Goal: Task Accomplishment & Management: Manage account settings

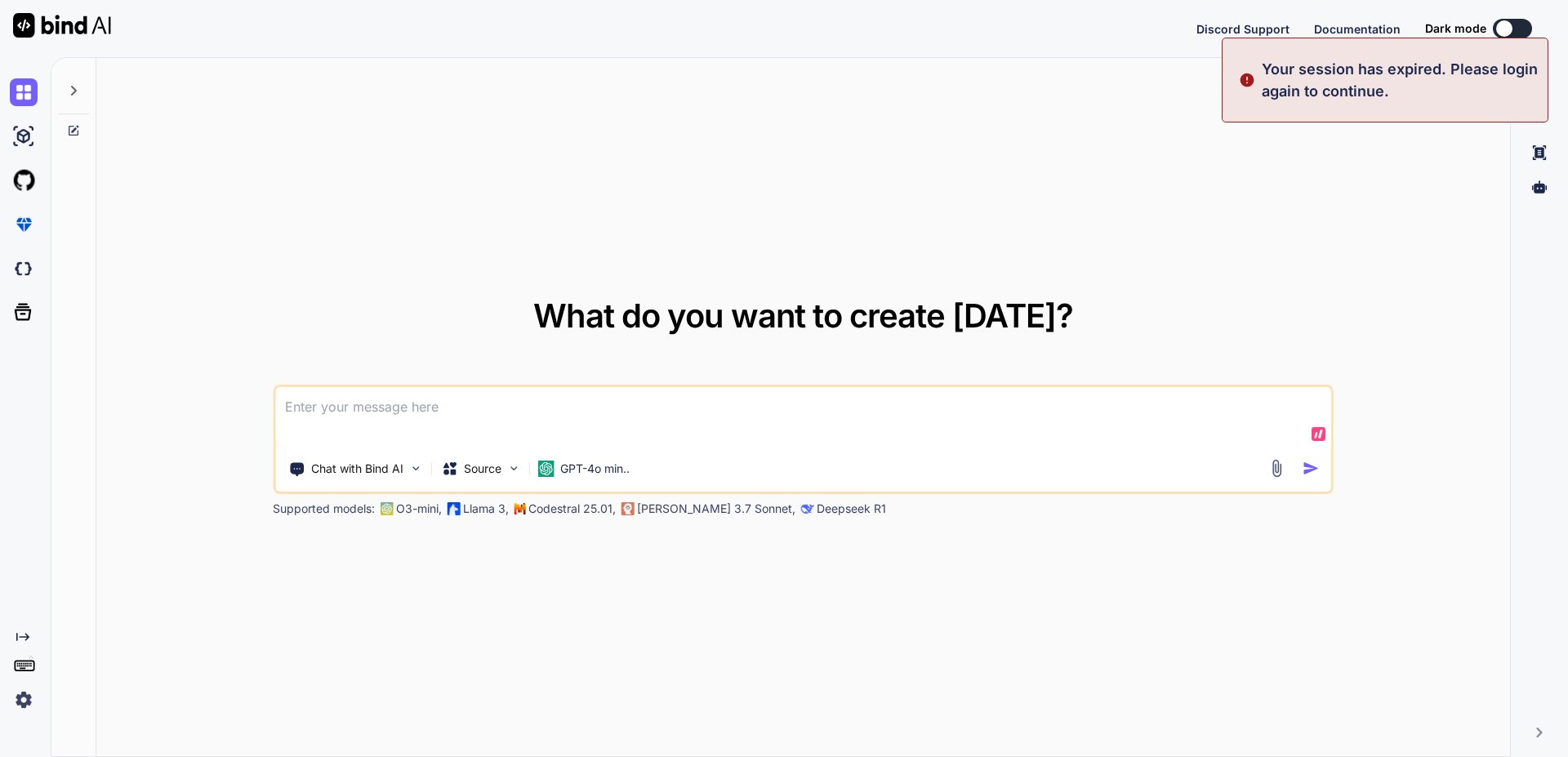
click at [798, 112] on div "What do you want to create [DATE]? Chat with Bind AI Source GPT-4o min.. Suppor…" at bounding box center [803, 408] width 1414 height 700
click at [778, 130] on div "What do you want to create [DATE]? Chat with Bind AI Source GPT-4o min.. Suppor…" at bounding box center [803, 408] width 1414 height 700
type textarea "x"
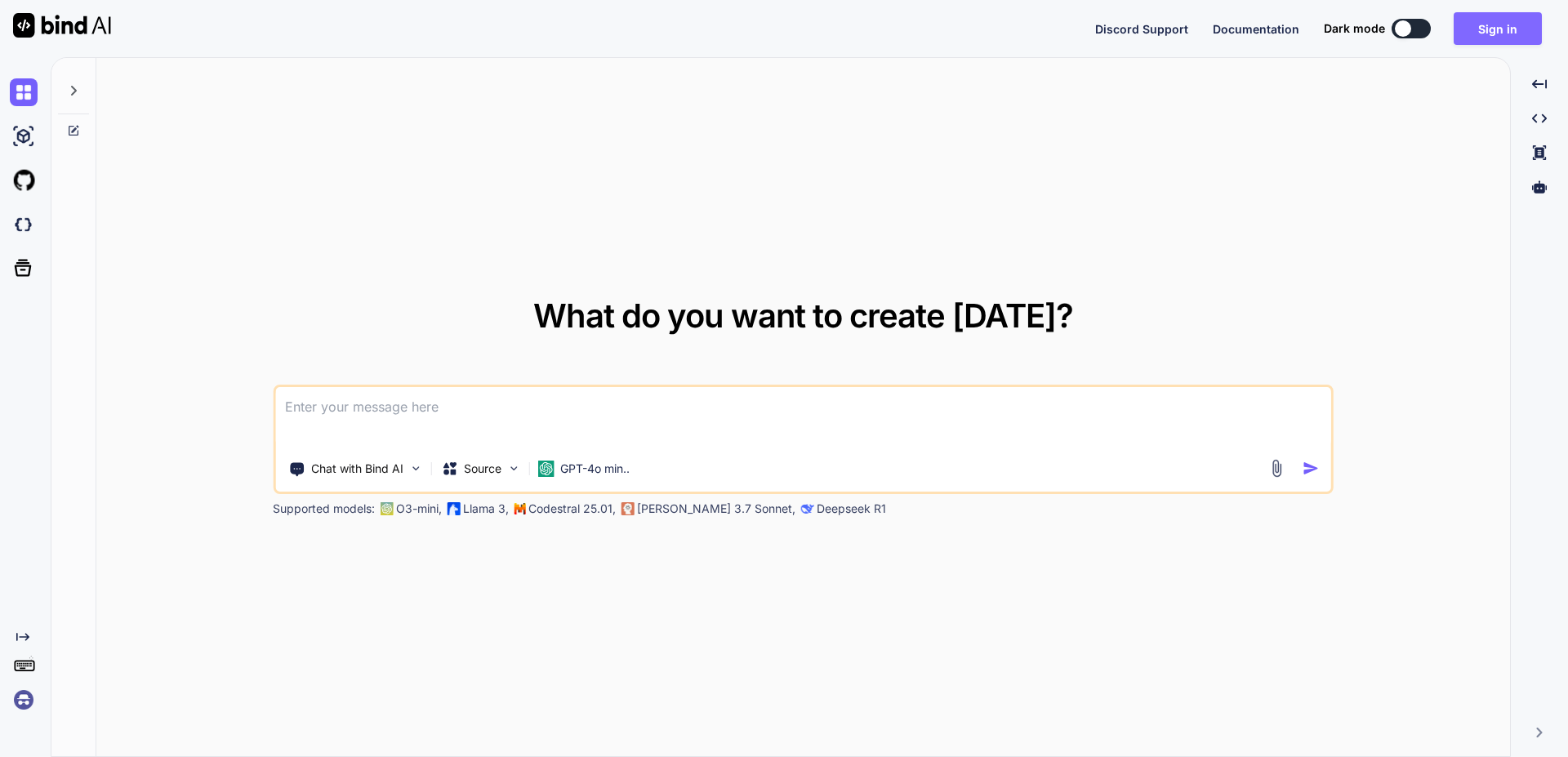
click at [1478, 32] on button "Sign in" at bounding box center [1498, 28] width 88 height 32
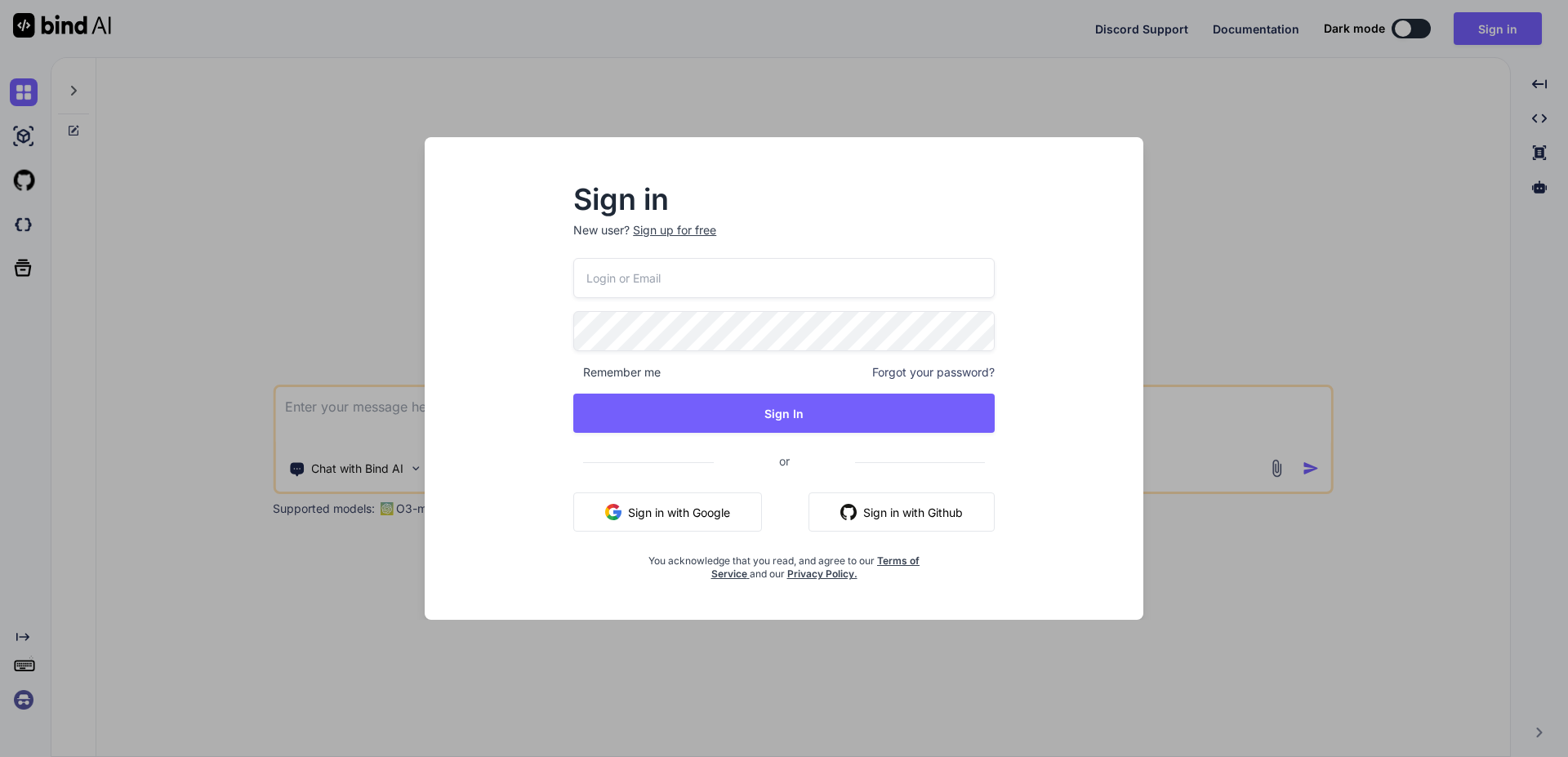
type input "[PERSON_NAME][EMAIL_ADDRESS][PERSON_NAME][DOMAIN_NAME]"
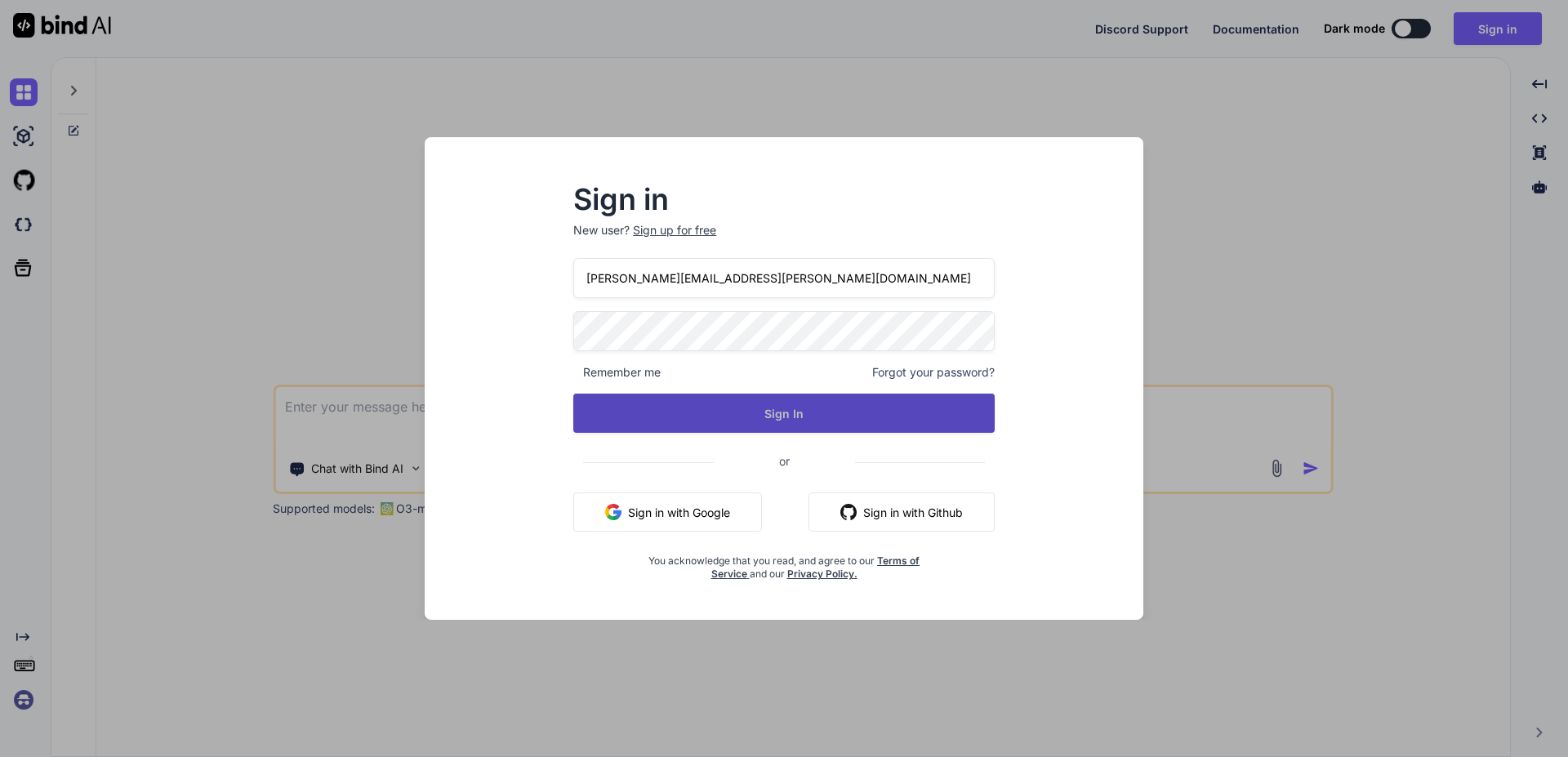
click at [682, 409] on button "Sign In" at bounding box center [784, 413] width 422 height 39
